Goal: Information Seeking & Learning: Learn about a topic

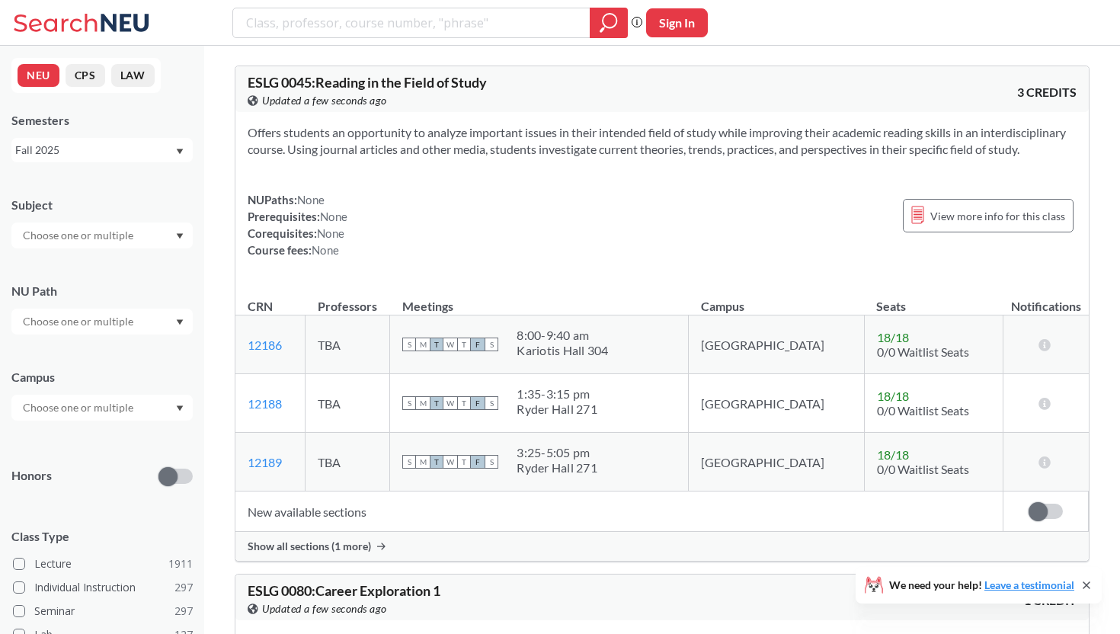
click at [101, 322] on input "text" at bounding box center [79, 321] width 128 height 18
click at [101, 235] on input "text" at bounding box center [79, 235] width 128 height 18
click at [107, 187] on div "Subject CS ( 115 ) Computer Science NRSG ( 76 ) Nursing EECE ( 72 ) Electrical …" at bounding box center [101, 214] width 181 height 67
click at [107, 393] on div "Campus" at bounding box center [101, 387] width 181 height 67
click at [107, 415] on input "text" at bounding box center [79, 408] width 128 height 18
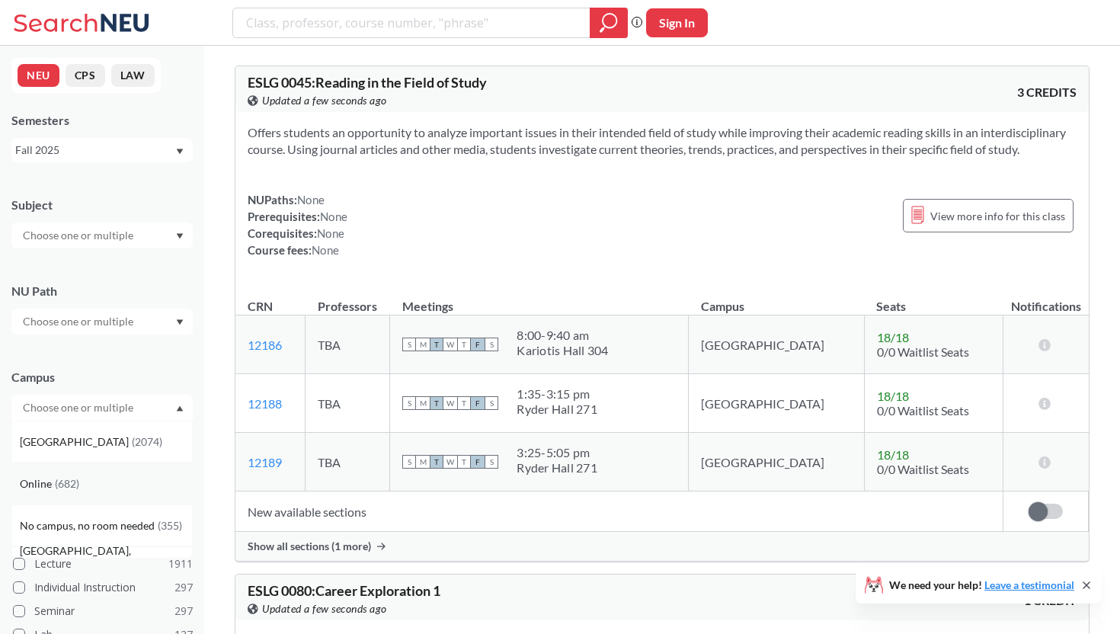
click at [80, 479] on div "Online ( 682 )" at bounding box center [106, 483] width 172 height 17
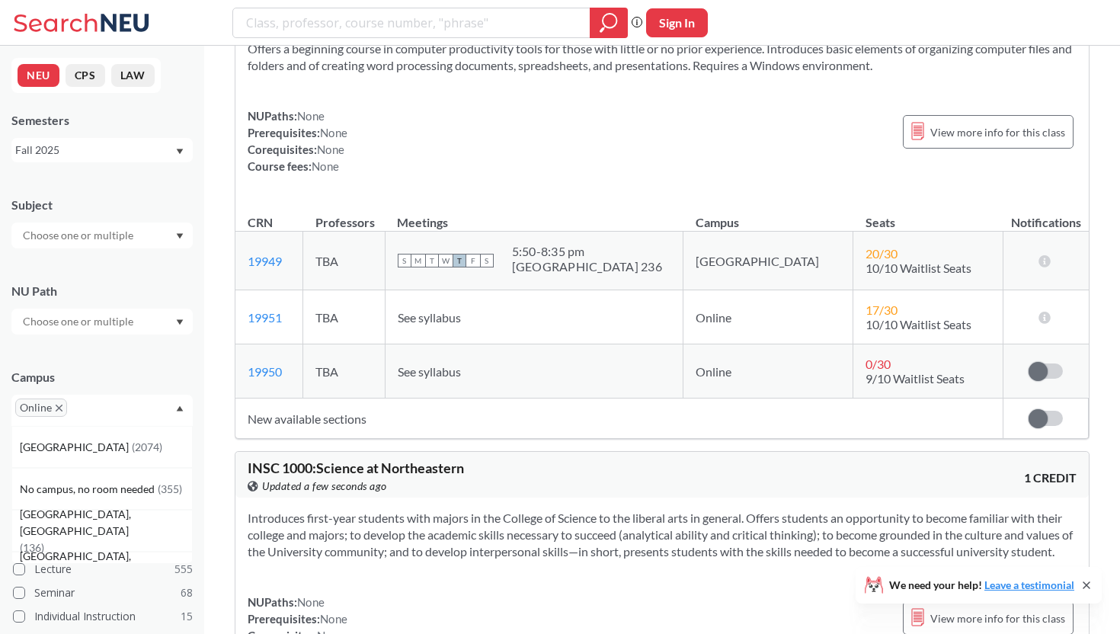
scroll to position [5, 0]
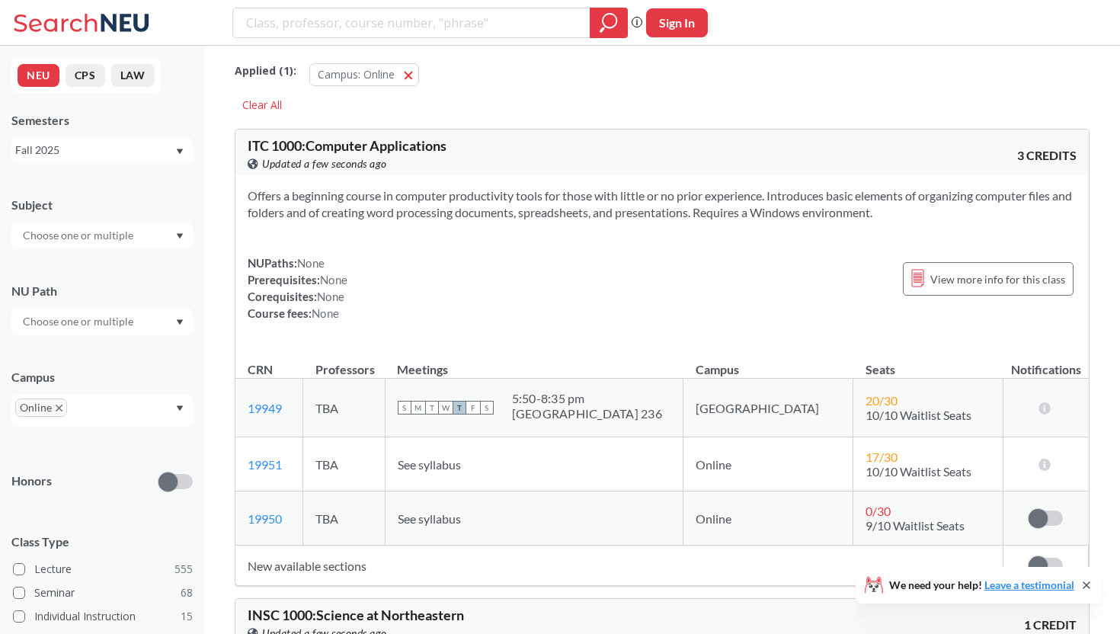
click at [405, 196] on section "Offers a beginning course in computer productivity tools for those with little …" at bounding box center [662, 204] width 829 height 34
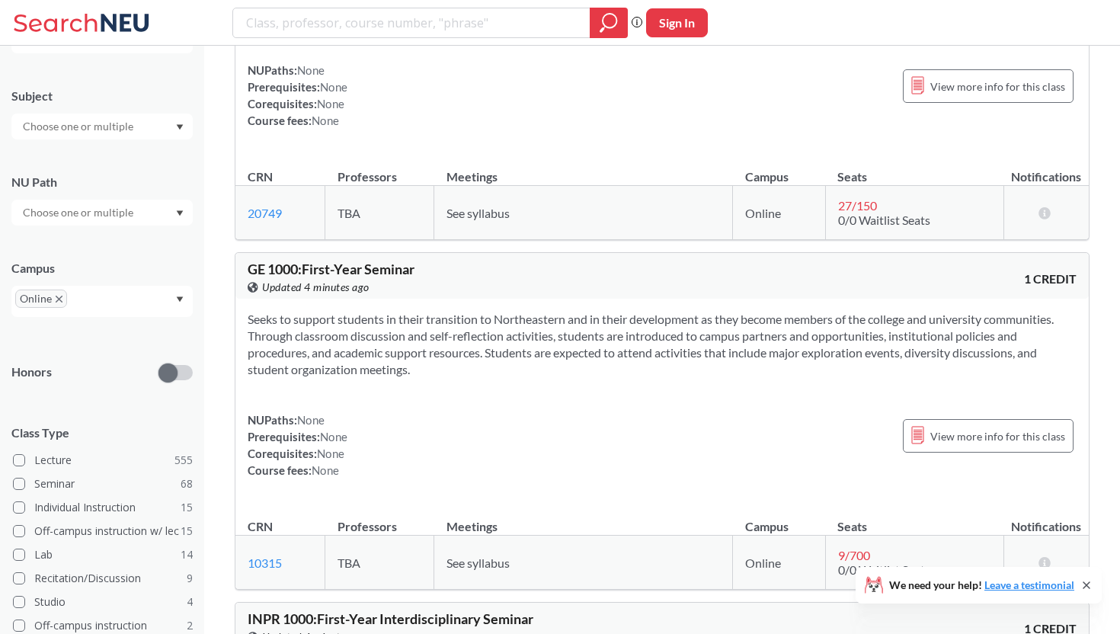
scroll to position [2646, 0]
